Goal: Task Accomplishment & Management: Use online tool/utility

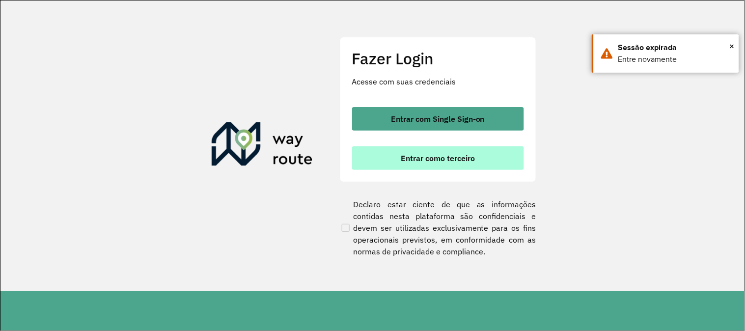
click at [428, 162] on span "Entrar como terceiro" at bounding box center [438, 158] width 74 height 8
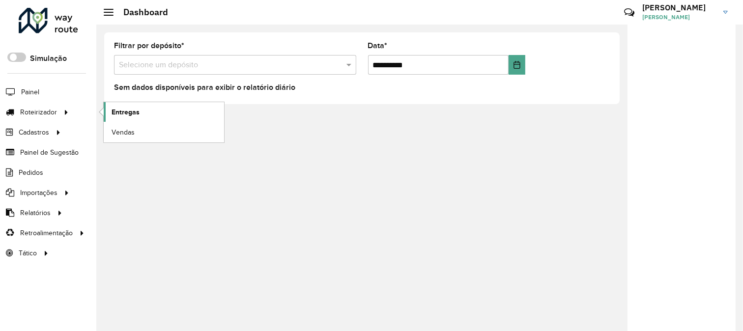
click at [124, 114] on span "Entregas" at bounding box center [126, 112] width 28 height 10
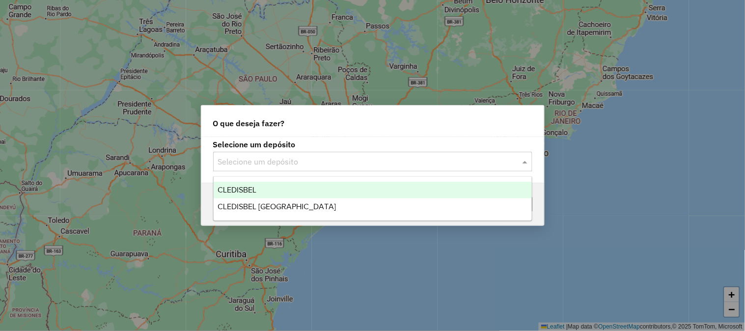
drag, startPoint x: 270, startPoint y: 166, endPoint x: 268, endPoint y: 179, distance: 14.0
click at [269, 166] on input "text" at bounding box center [363, 162] width 290 height 12
click at [266, 192] on div "CLEDISBEL" at bounding box center [373, 190] width 318 height 17
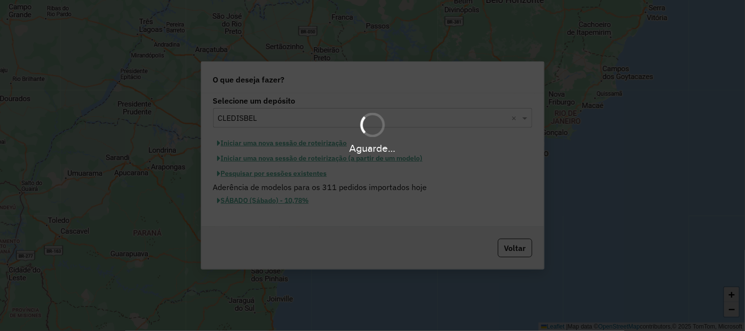
click at [308, 175] on button "Pesquisar por sessões existentes" at bounding box center [272, 173] width 118 height 15
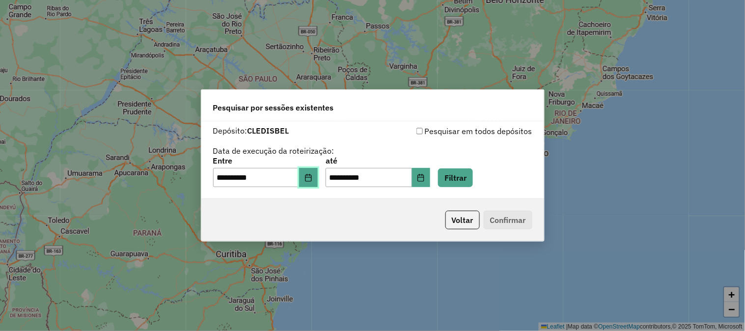
click at [312, 177] on icon "Choose Date" at bounding box center [308, 178] width 6 height 8
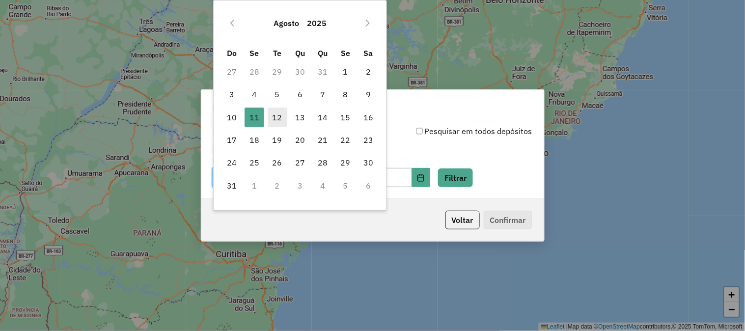
click at [280, 119] on span "12" at bounding box center [278, 118] width 20 height 20
type input "**********"
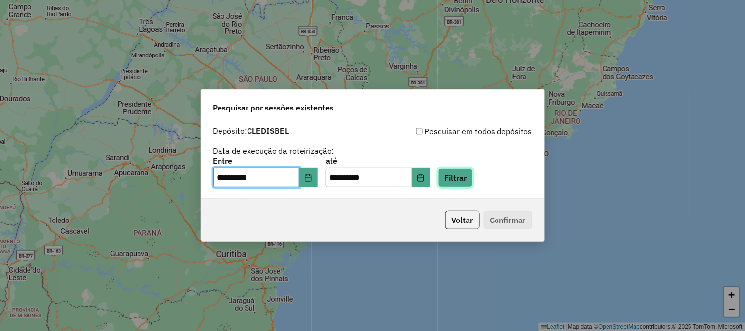
click at [473, 178] on button "Filtrar" at bounding box center [455, 178] width 35 height 19
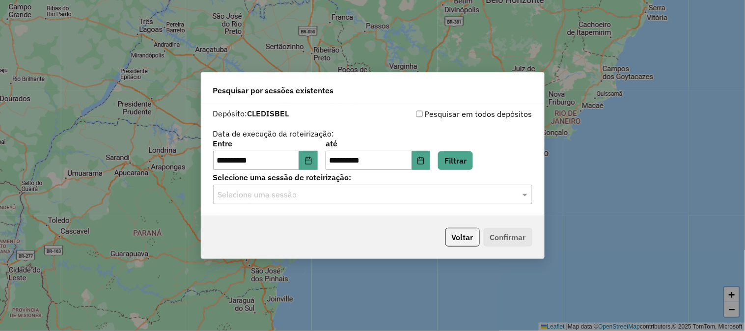
drag, startPoint x: 297, startPoint y: 194, endPoint x: 300, endPoint y: 204, distance: 11.2
click at [298, 194] on input "text" at bounding box center [363, 195] width 290 height 12
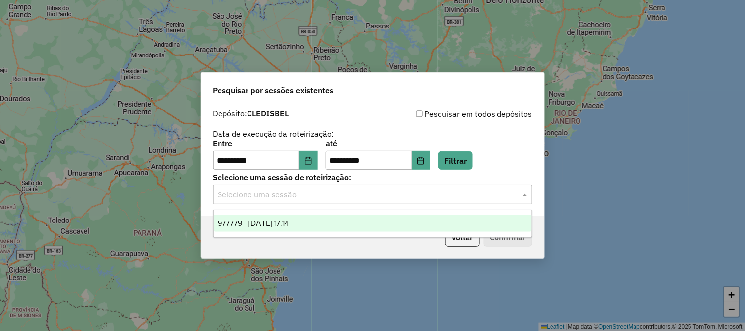
drag, startPoint x: 303, startPoint y: 225, endPoint x: 324, endPoint y: 227, distance: 21.2
click at [289, 225] on span "977779 - 12/08/2025 17:14" at bounding box center [254, 223] width 72 height 8
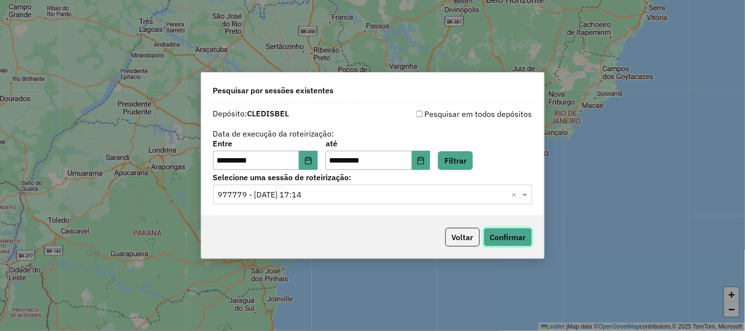
click at [503, 234] on button "Confirmar" at bounding box center [508, 237] width 49 height 19
click at [473, 238] on button "Voltar" at bounding box center [463, 237] width 34 height 19
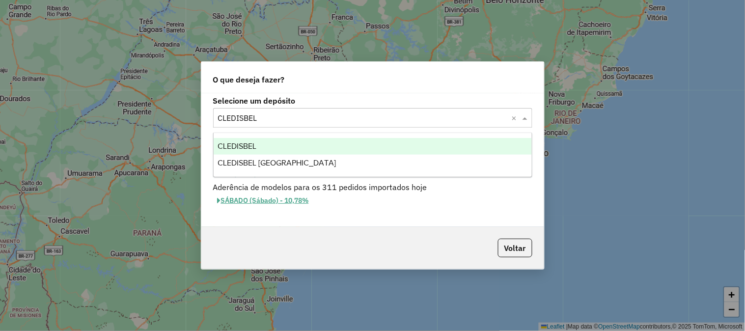
click at [331, 116] on input "text" at bounding box center [363, 119] width 290 height 12
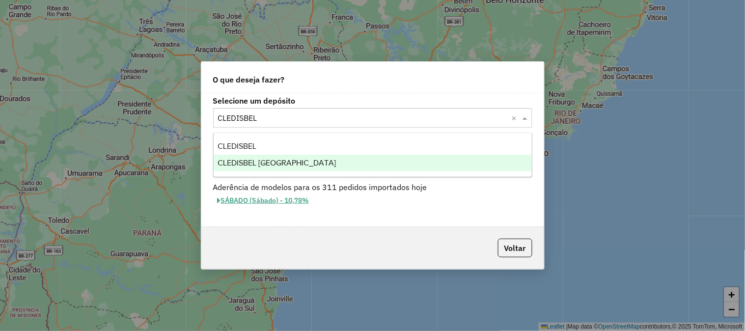
click at [301, 159] on span "CLEDISBEL PORTO CALVO" at bounding box center [277, 163] width 118 height 8
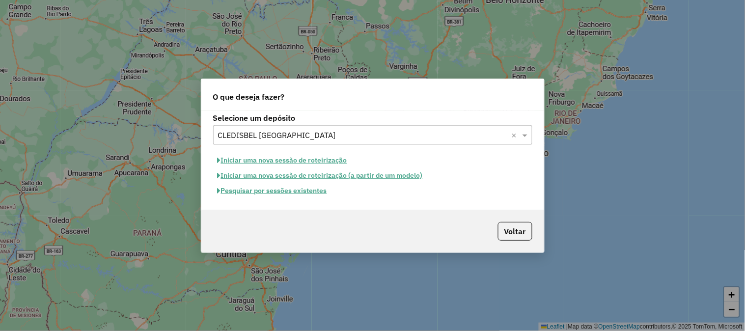
click at [324, 190] on button "Pesquisar por sessões existentes" at bounding box center [272, 190] width 118 height 15
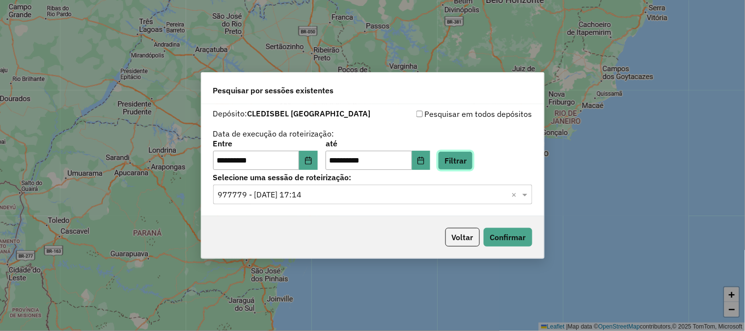
click at [469, 161] on button "Filtrar" at bounding box center [455, 160] width 35 height 19
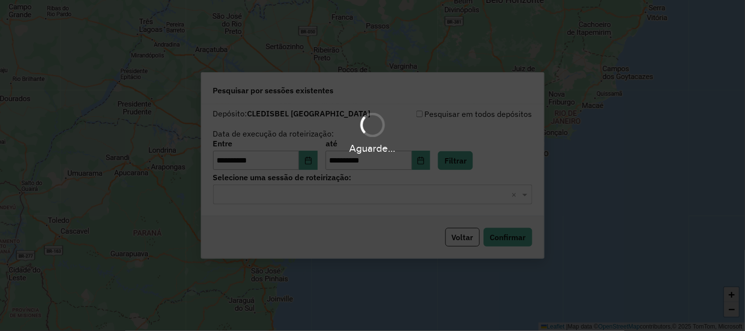
click at [305, 195] on input "text" at bounding box center [363, 195] width 290 height 12
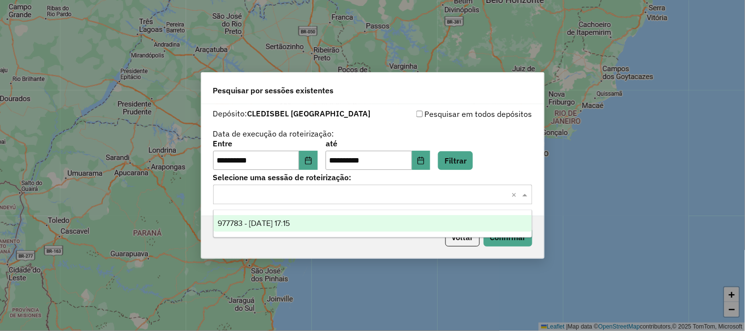
click at [290, 220] on span "977783 - 12/08/2025 17:15" at bounding box center [254, 223] width 72 height 8
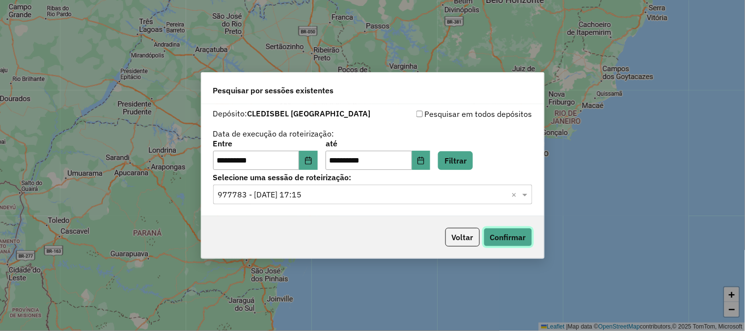
click at [523, 239] on button "Confirmar" at bounding box center [508, 237] width 49 height 19
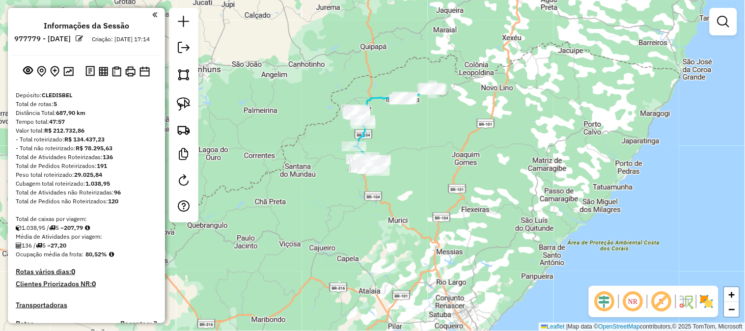
scroll to position [218, 0]
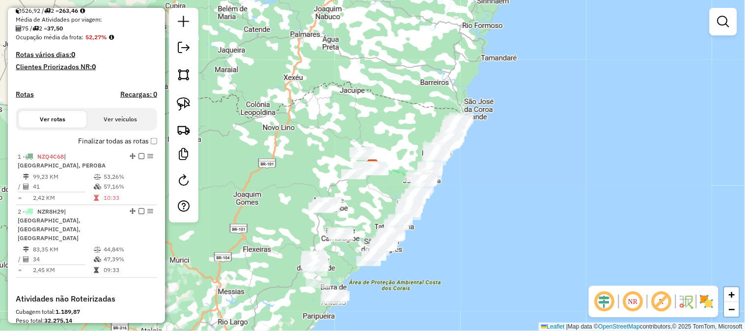
scroll to position [218, 0]
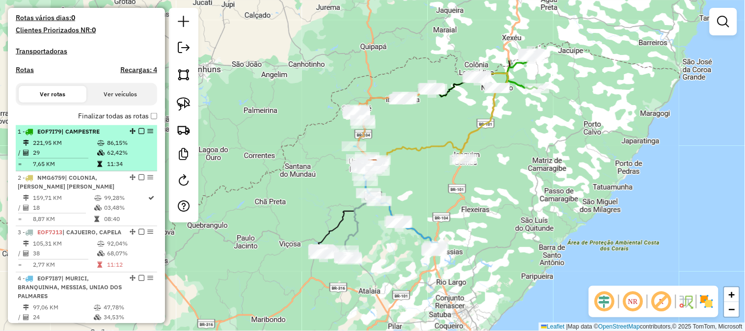
scroll to position [273, 0]
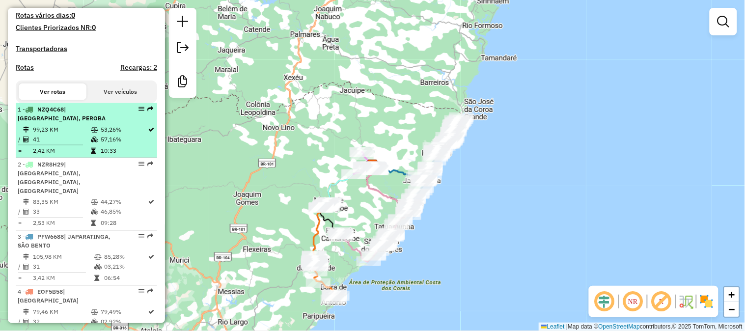
scroll to position [382, 0]
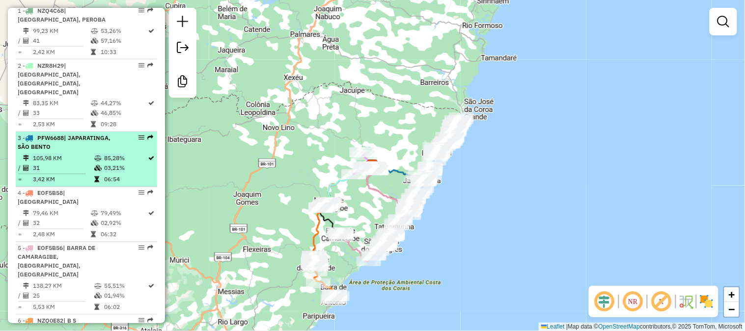
click at [100, 164] on td at bounding box center [99, 169] width 10 height 10
select select "**********"
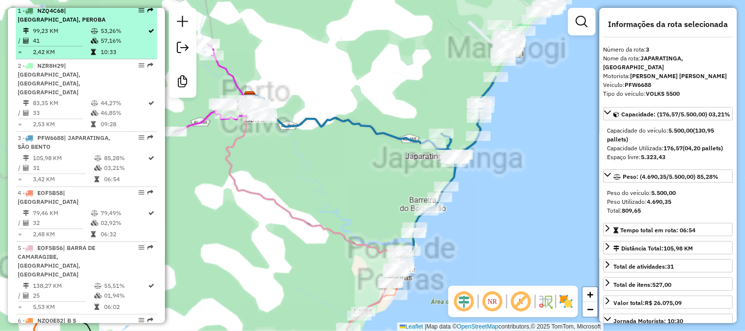
click at [96, 24] on div "1 - NZQ4C68 | BARRA GRANDE, PEROBA" at bounding box center [70, 15] width 104 height 18
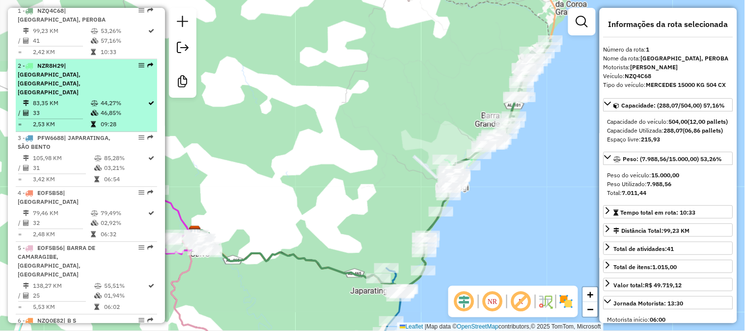
click at [91, 86] on div "2 - NZR8H29 | BARRA GRANDE, MARAGOGI, SÃO BENTO" at bounding box center [70, 78] width 104 height 35
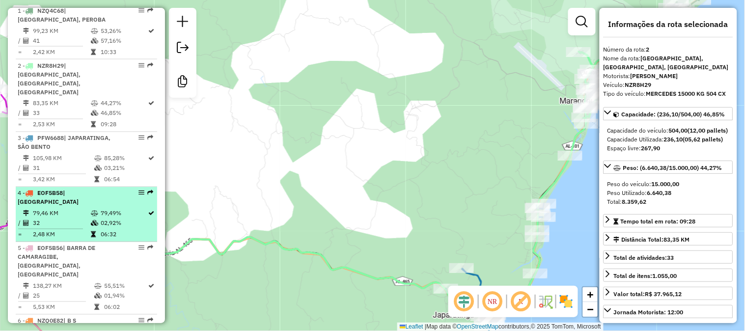
click at [107, 219] on table "79,46 KM 79,49% / 32 02,92% = 2,48 KM 06:32" at bounding box center [87, 224] width 138 height 31
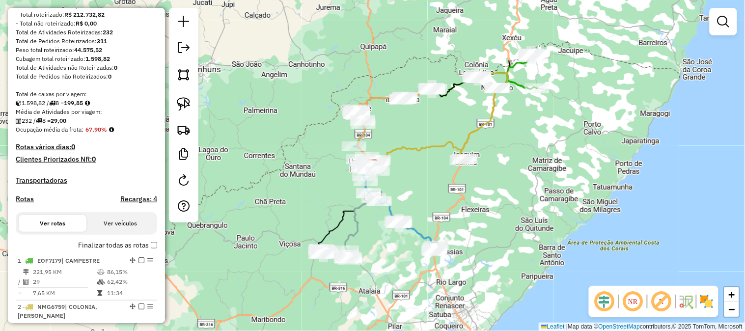
scroll to position [218, 0]
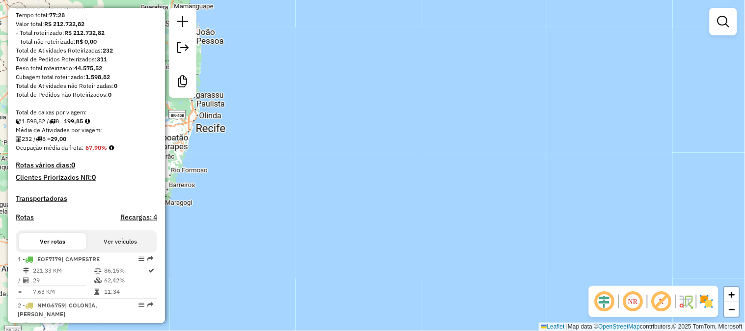
scroll to position [55, 0]
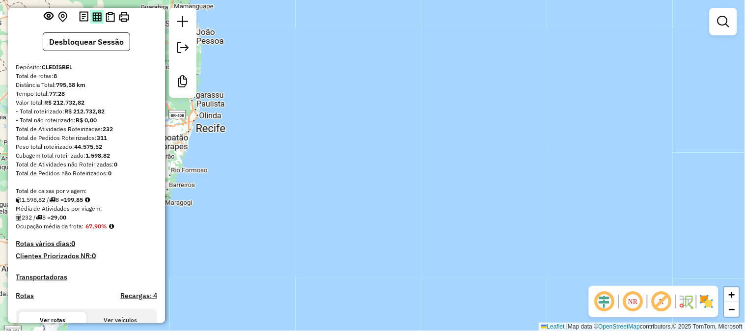
click at [92, 22] on img at bounding box center [96, 16] width 9 height 9
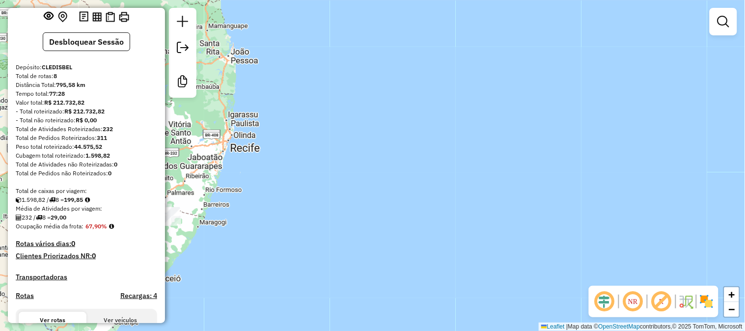
drag, startPoint x: 300, startPoint y: 185, endPoint x: 572, endPoint y: 209, distance: 273.3
click at [554, 217] on div "Janela de atendimento Grade de atendimento Capacidade Transportadoras Veículos …" at bounding box center [372, 165] width 745 height 331
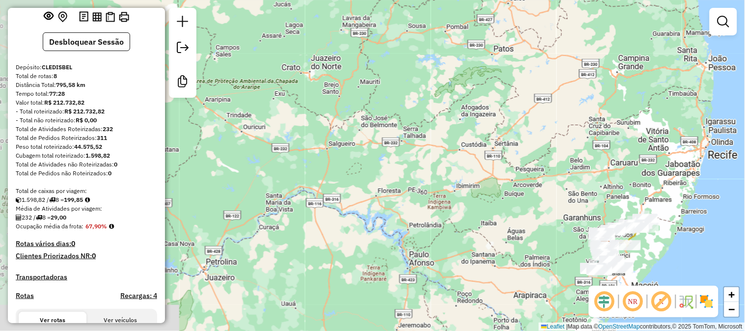
drag, startPoint x: 593, startPoint y: 233, endPoint x: 391, endPoint y: 142, distance: 221.4
click at [391, 143] on div "Janela de atendimento Grade de atendimento Capacidade Transportadoras Veículos …" at bounding box center [372, 165] width 745 height 331
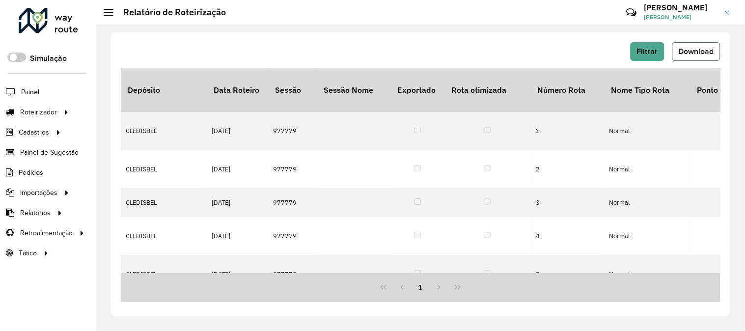
click at [685, 51] on span "Download" at bounding box center [696, 51] width 35 height 8
